Goal: Task Accomplishment & Management: Manage account settings

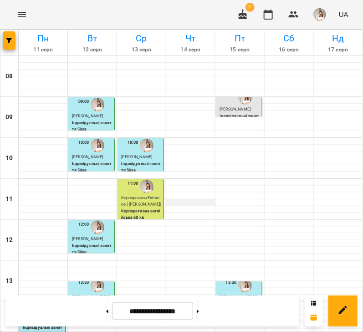
scroll to position [217, 0]
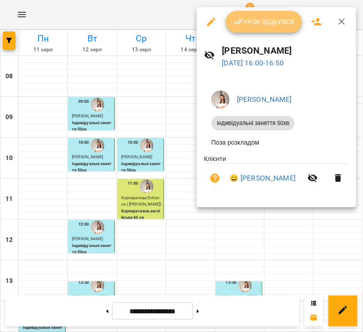
click at [244, 22] on span "Урок відбувся" at bounding box center [264, 21] width 62 height 11
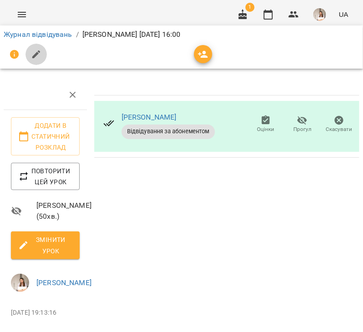
click at [40, 55] on icon "button" at bounding box center [36, 54] width 11 height 11
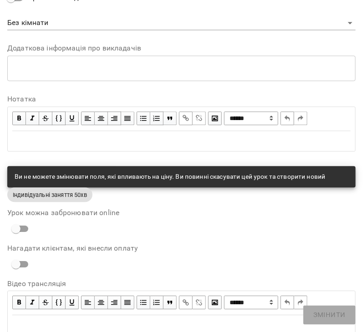
scroll to position [420, 0]
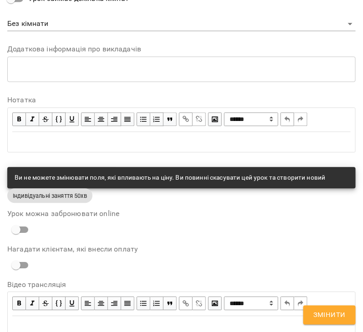
click at [92, 144] on div "Edit text" at bounding box center [181, 141] width 338 height 11
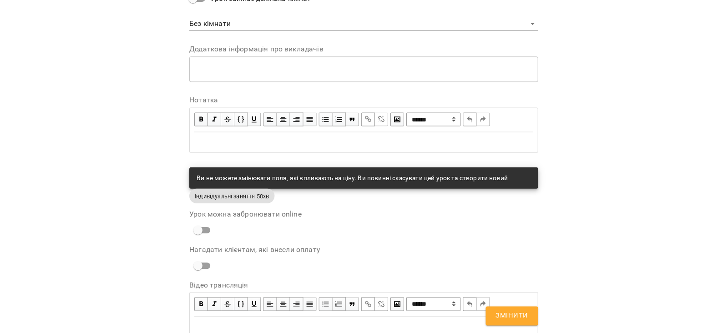
scroll to position [459, 0]
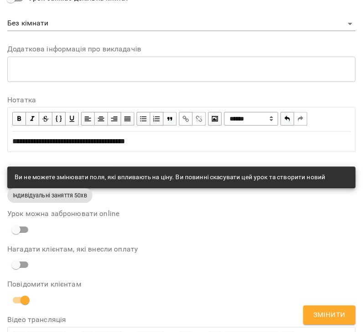
click at [71, 138] on span "**********" at bounding box center [68, 141] width 113 height 7
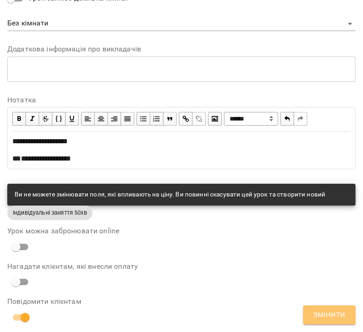
click at [330, 317] on span "Змінити" at bounding box center [329, 315] width 32 height 12
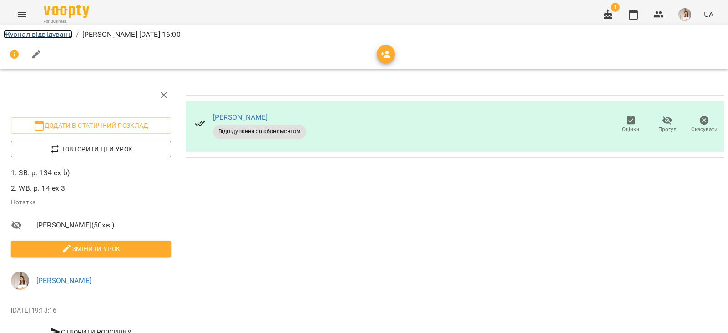
click at [44, 38] on link "Журнал відвідувань" at bounding box center [38, 34] width 69 height 9
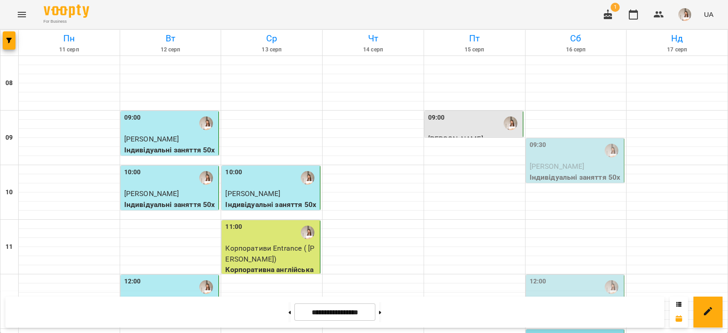
scroll to position [386, 0]
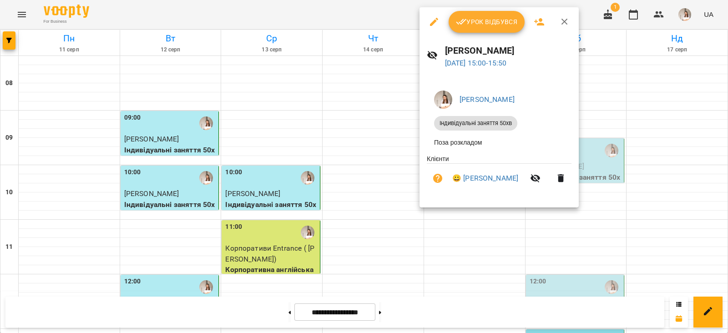
click at [362, 25] on span "Урок відбувся" at bounding box center [487, 21] width 62 height 11
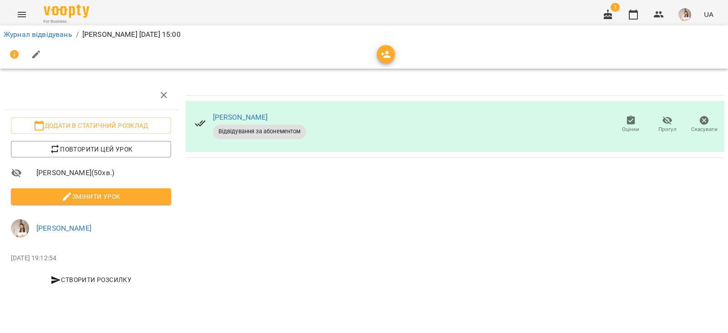
click at [102, 197] on span "Змінити урок" at bounding box center [91, 196] width 146 height 11
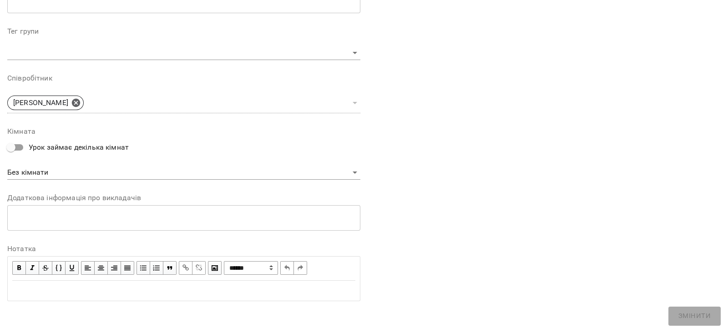
click at [50, 289] on div "Edit text" at bounding box center [183, 290] width 343 height 11
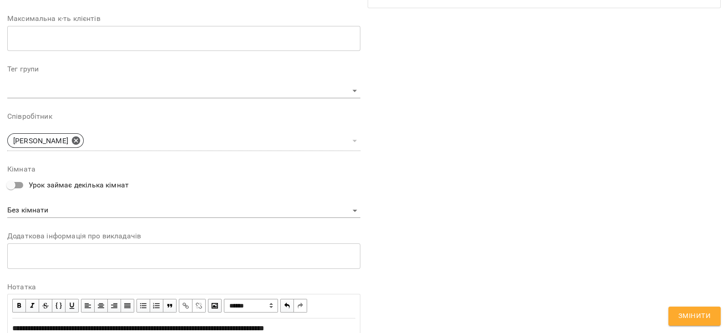
scroll to position [309, 0]
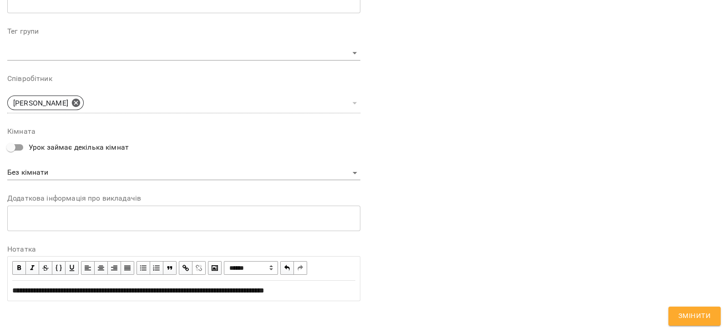
click at [188, 271] on div at bounding box center [192, 268] width 27 height 15
click at [188, 271] on span "button" at bounding box center [186, 268] width 10 height 10
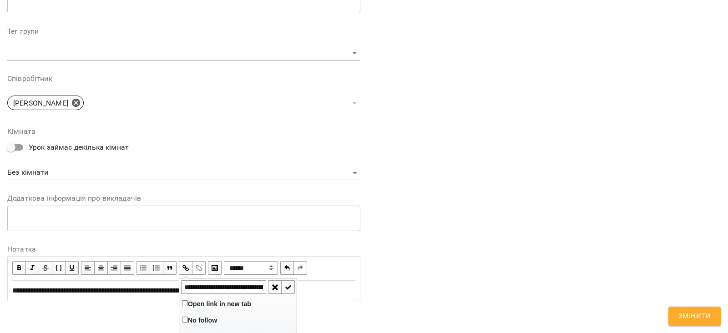
scroll to position [0, 218]
type input "**********"
click at [283, 289] on span "button" at bounding box center [288, 287] width 10 height 10
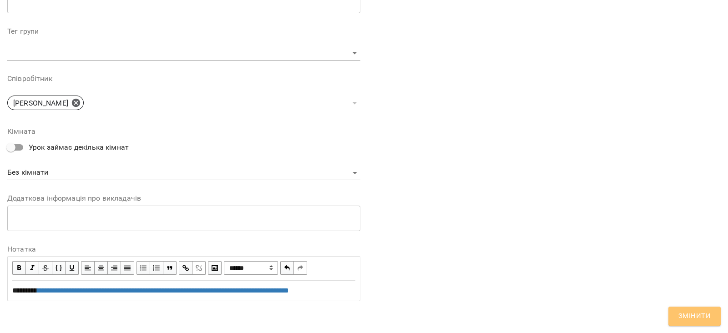
click at [362, 319] on button "Змінити" at bounding box center [694, 316] width 52 height 19
